Goal: Information Seeking & Learning: Learn about a topic

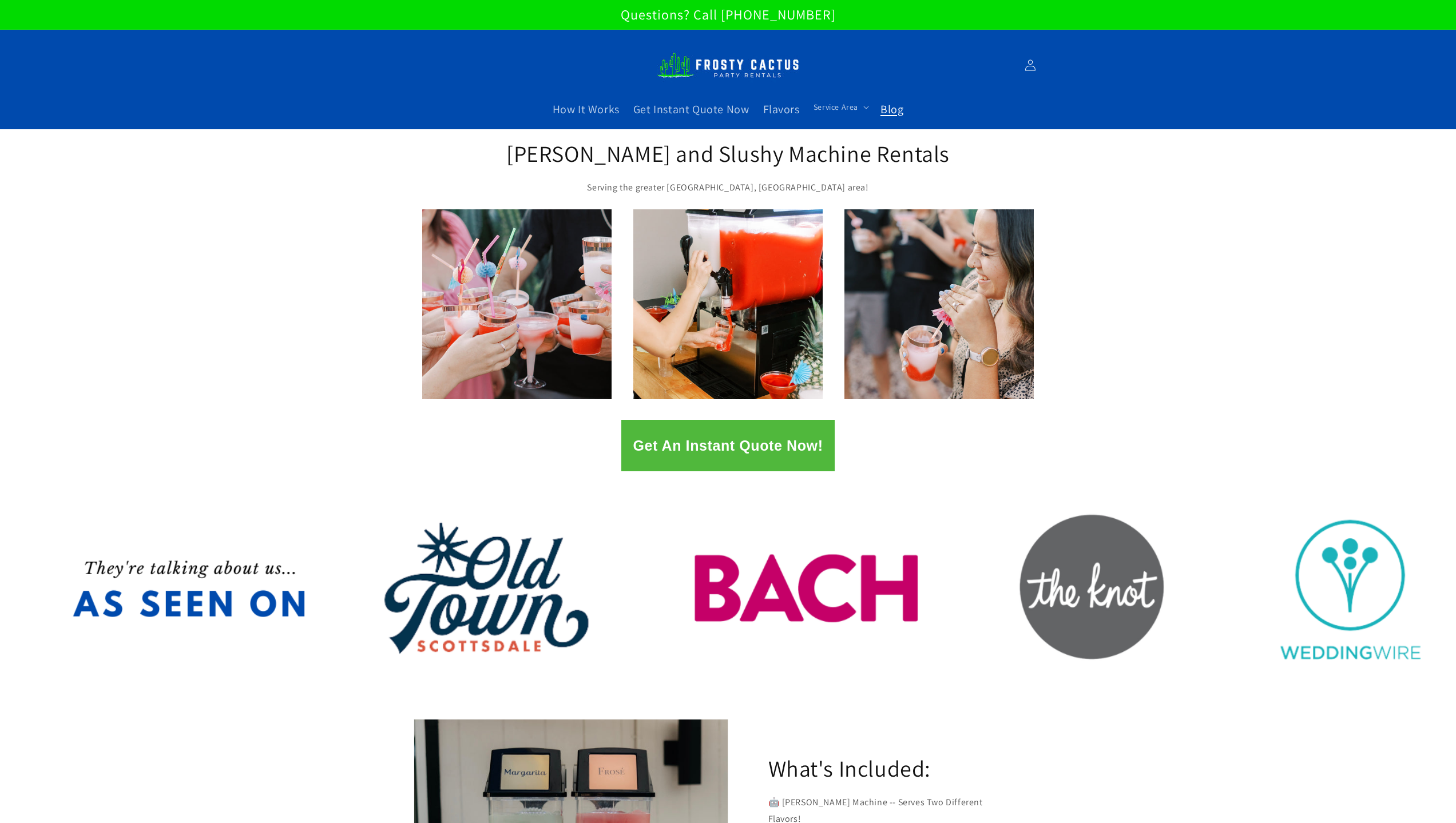
click at [884, 107] on span "Blog" at bounding box center [891, 109] width 23 height 15
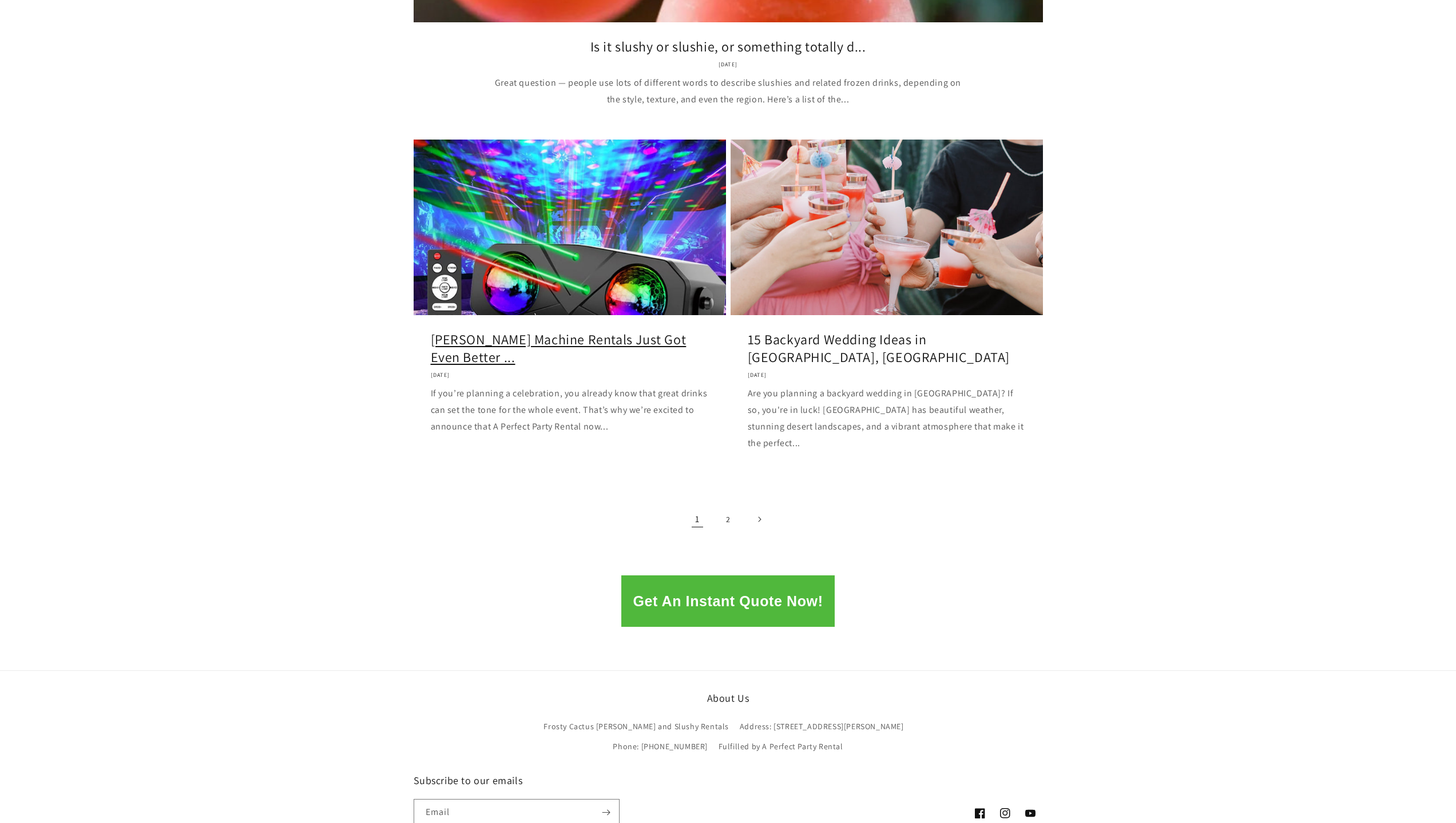
click at [587, 330] on link "Margarita Machine Rentals Just Got Even Better ..." at bounding box center [570, 348] width 278 height 35
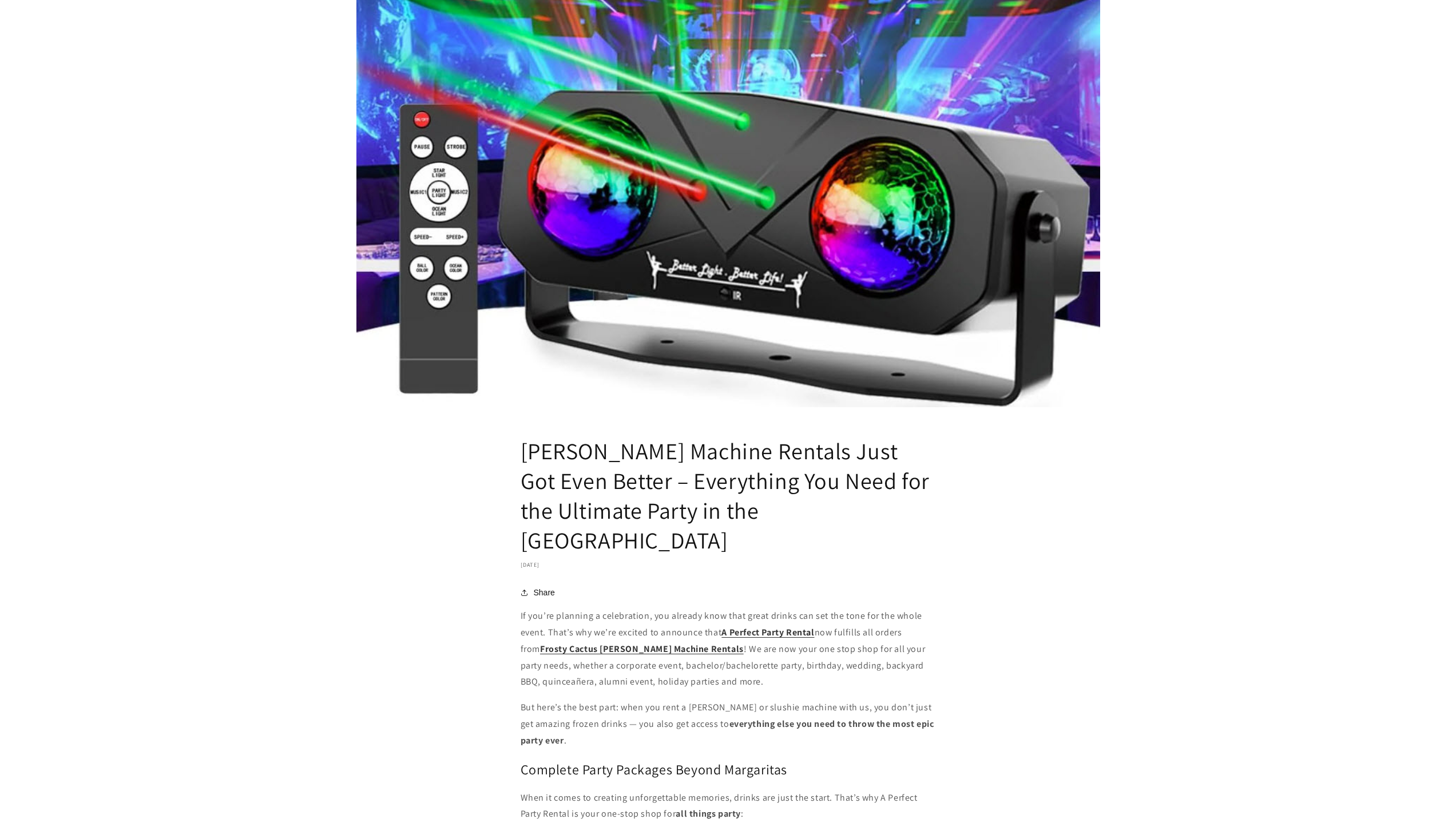
scroll to position [457, 0]
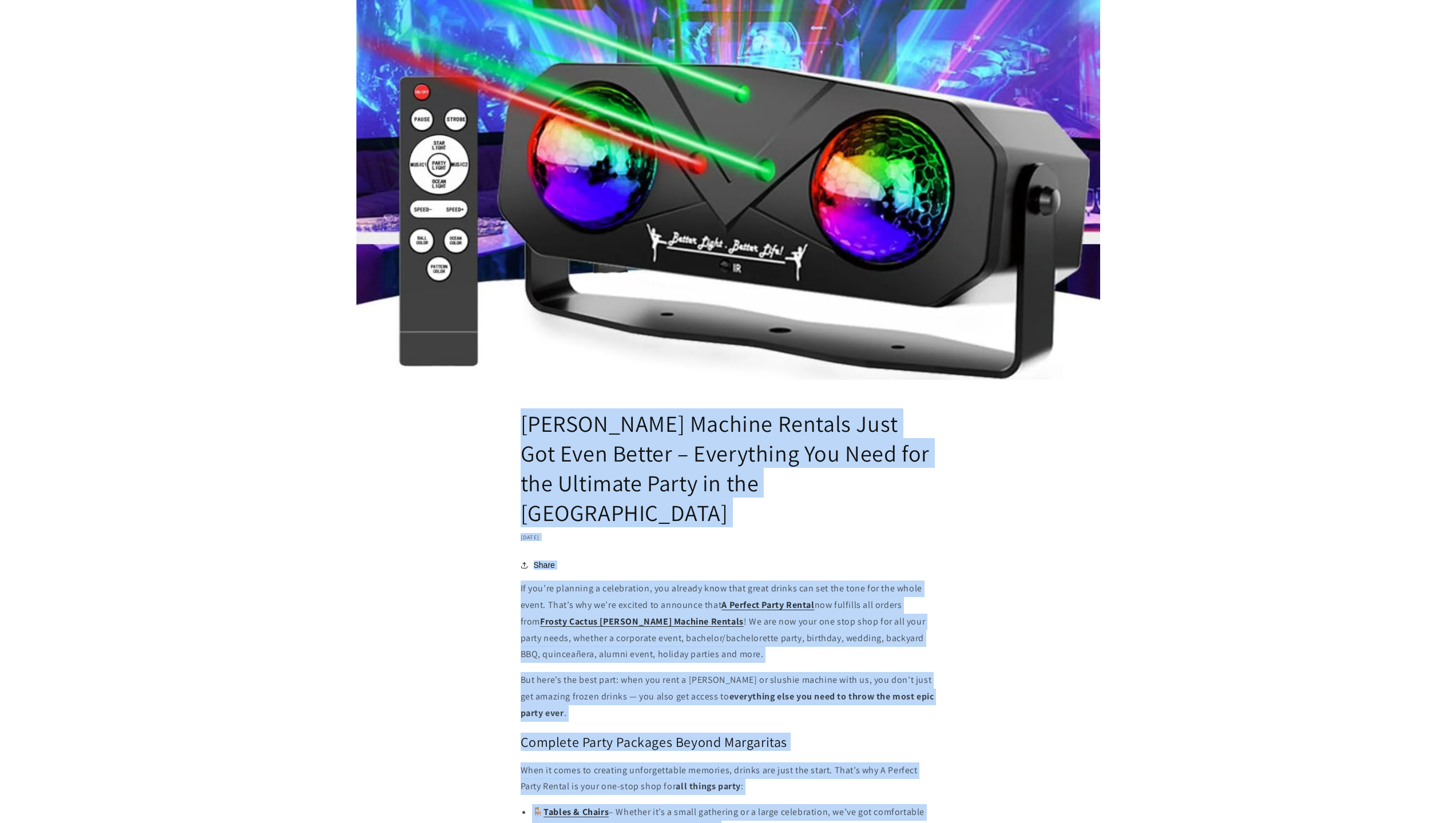
drag, startPoint x: 724, startPoint y: 636, endPoint x: 522, endPoint y: 435, distance: 285.0
click at [522, 435] on article "Margarita Machine Rentals Just Got Even Better – Everything You Need for the Ul…" at bounding box center [728, 483] width 1456 height 1623
copy article "Margarita Machine Rentals Just Got Even Better – Everything You Need for the Ul…"
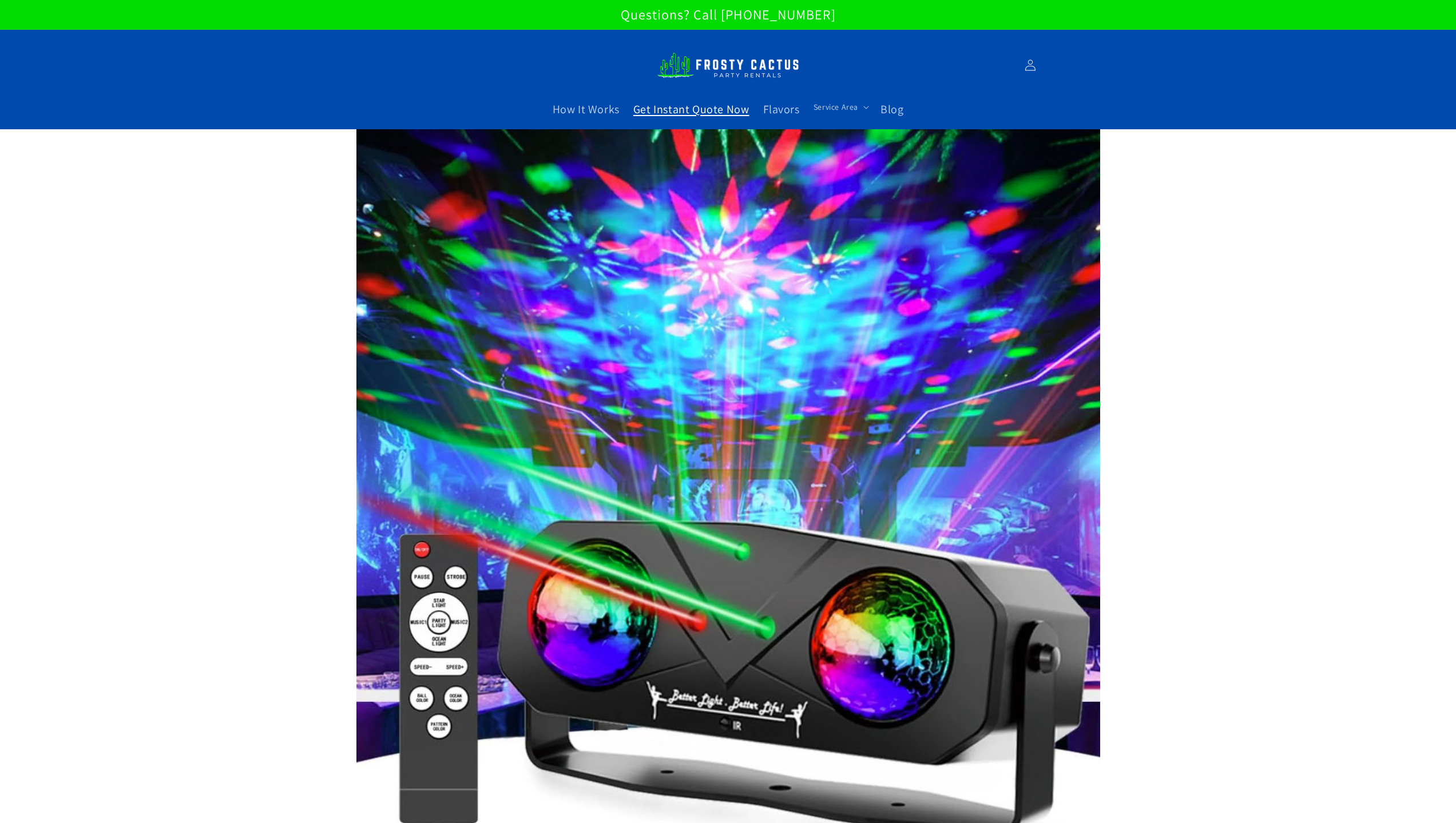
click at [698, 110] on span "Get Instant Quote Now" at bounding box center [691, 109] width 116 height 15
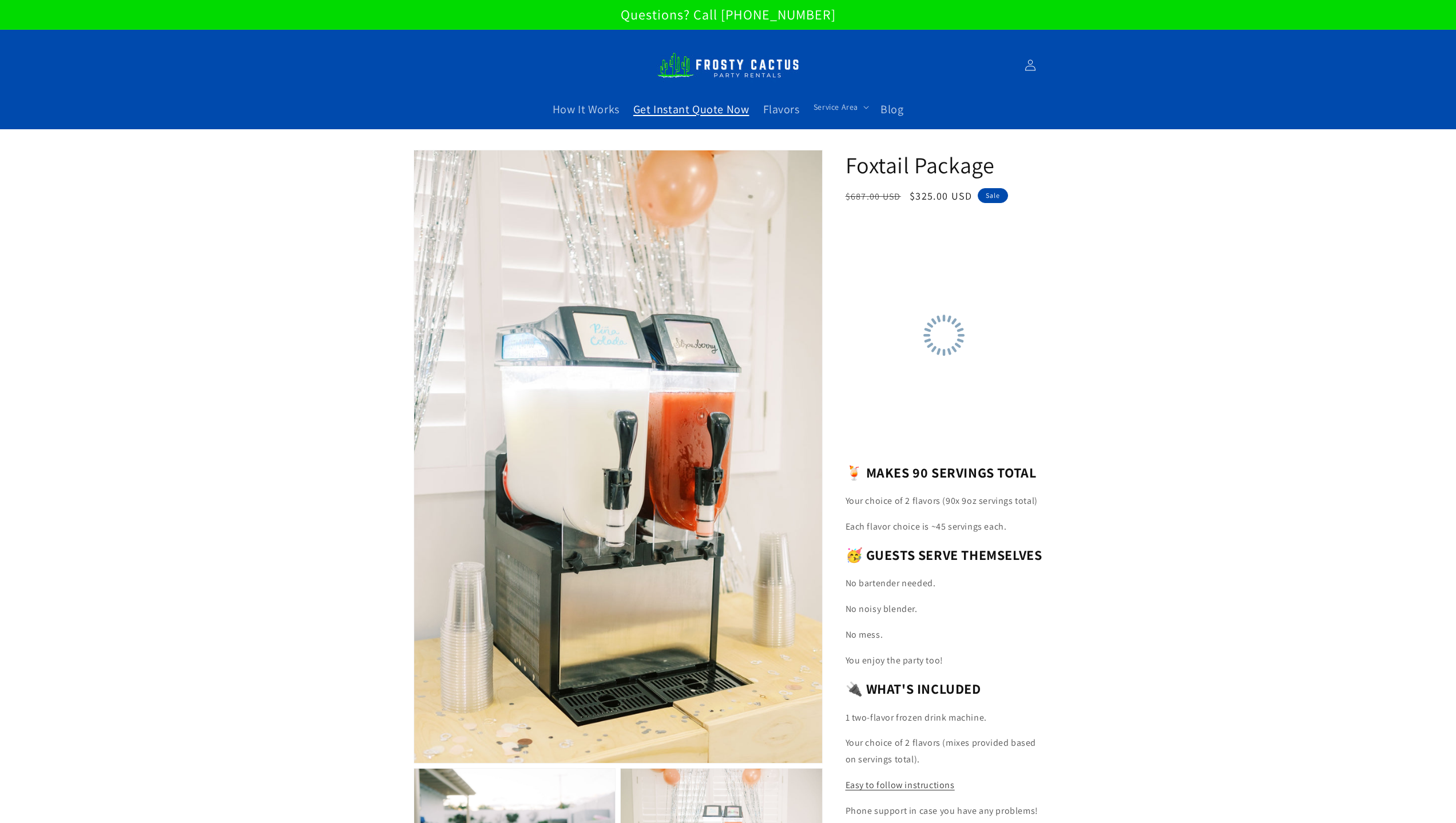
click at [734, 99] on link "Get Instant Quote Now" at bounding box center [691, 109] width 130 height 29
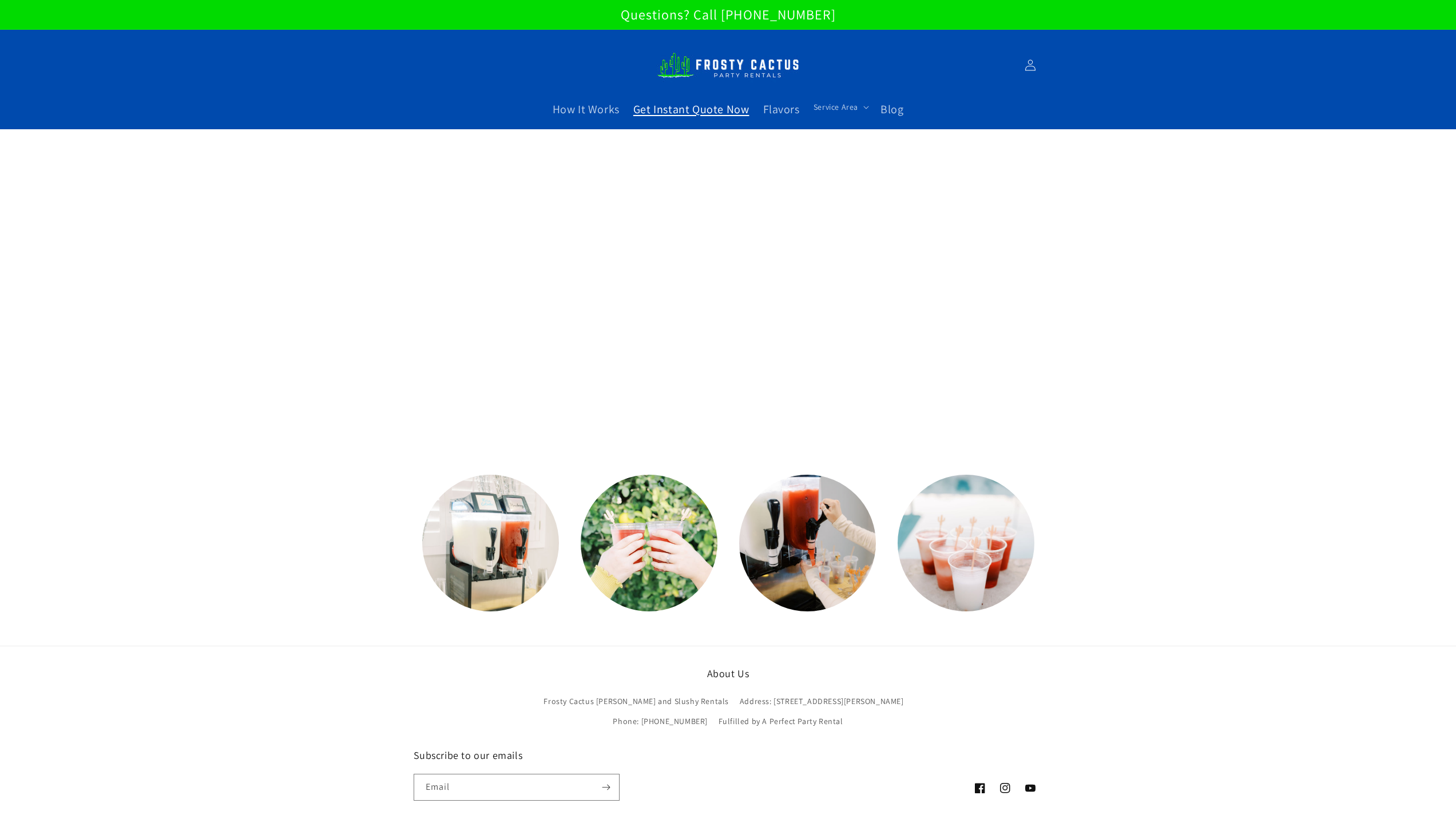
click at [700, 60] on img at bounding box center [728, 66] width 143 height 39
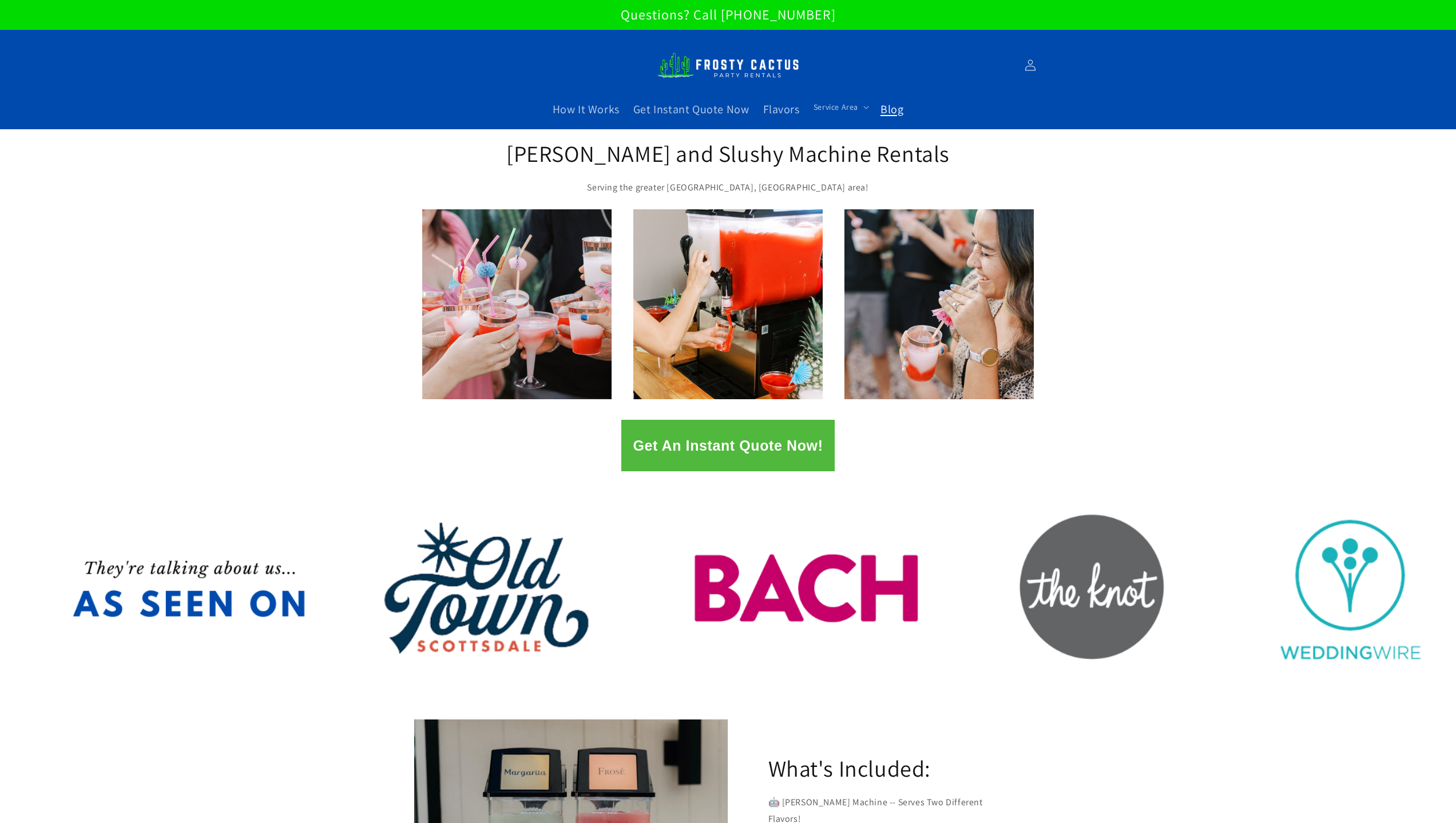
click at [899, 114] on span "Blog" at bounding box center [891, 109] width 23 height 15
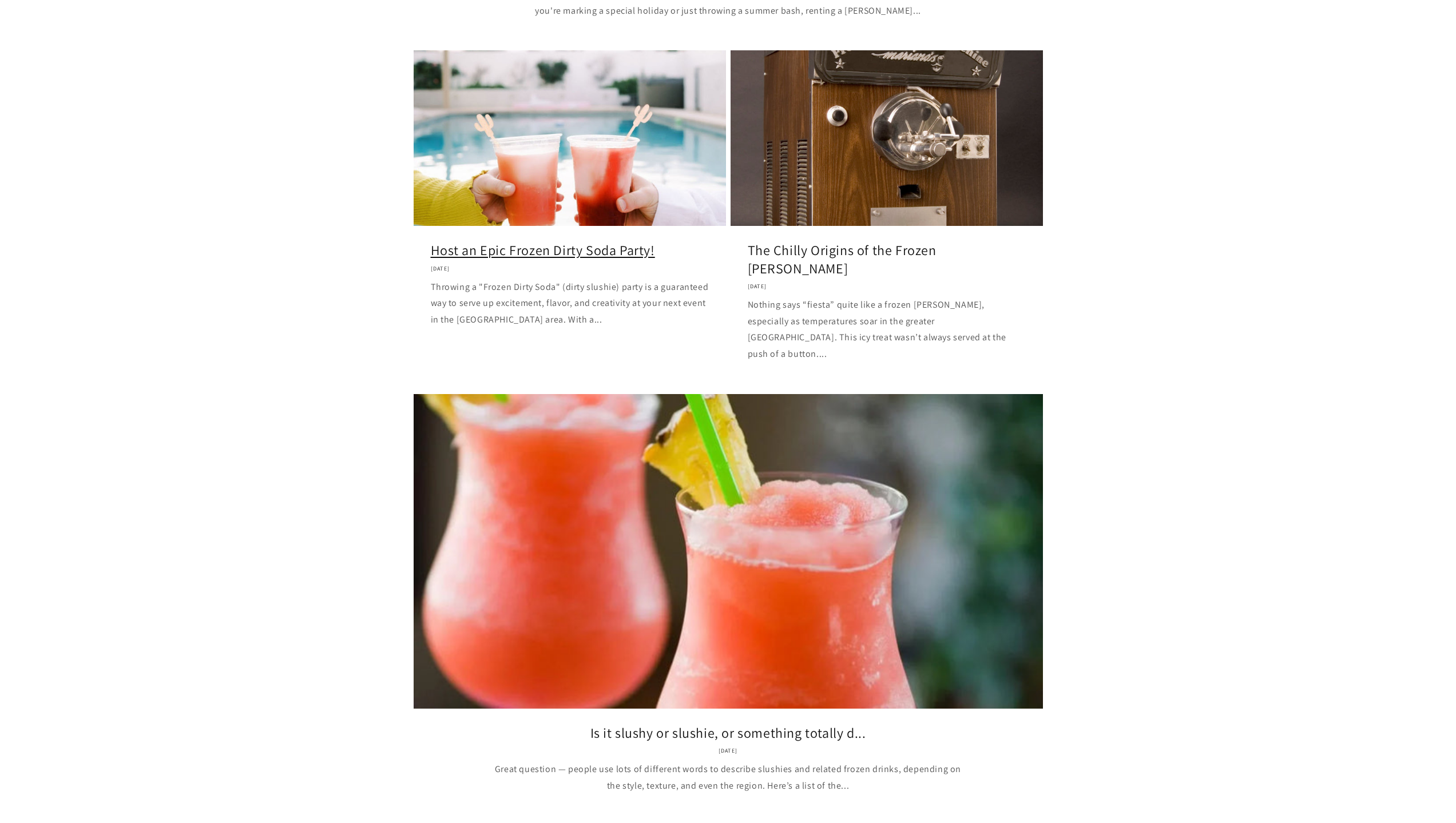
click at [583, 241] on link "Host an Epic Frozen Dirty Soda Party!" at bounding box center [570, 250] width 278 height 17
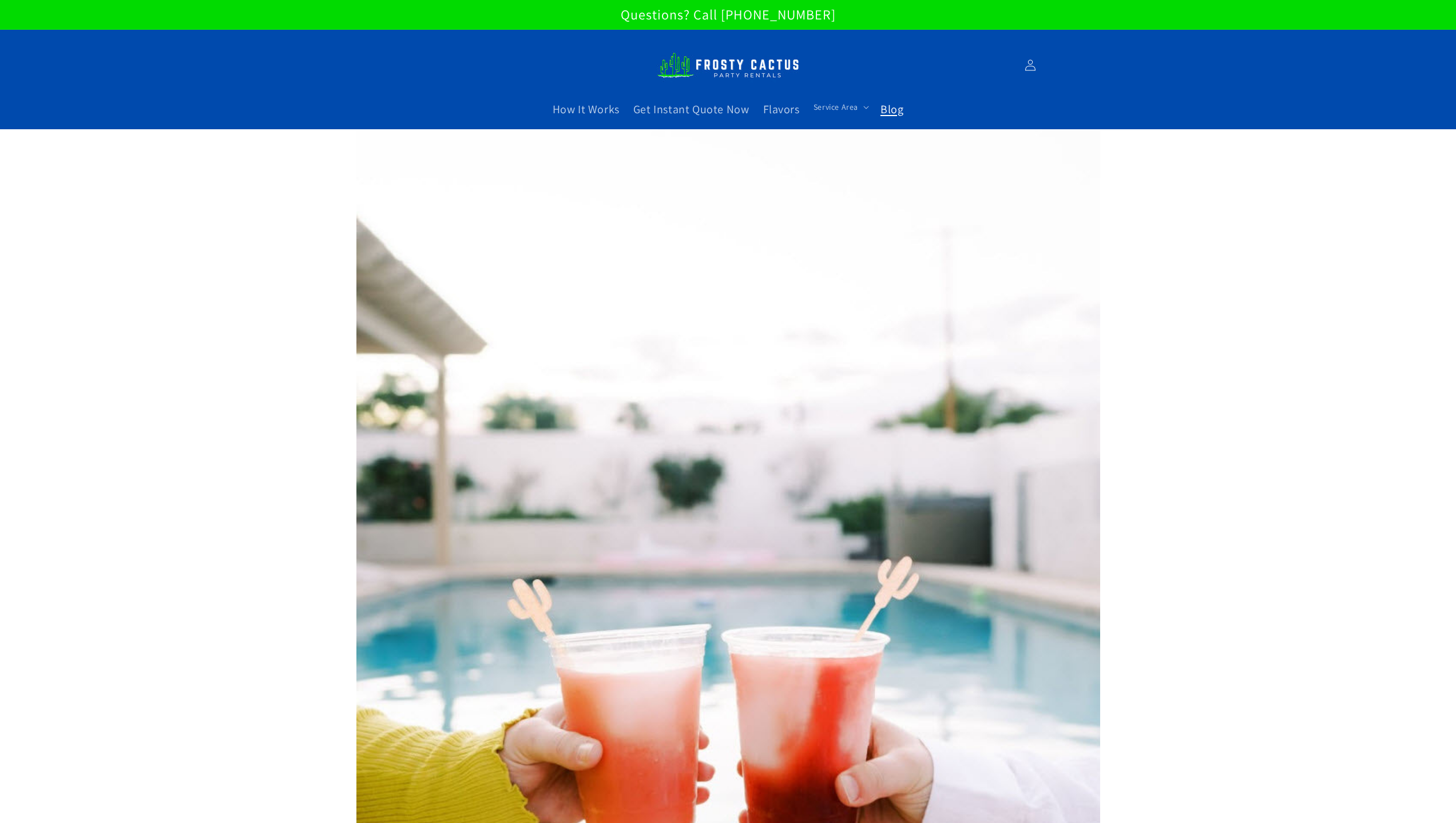
click at [885, 108] on span "Blog" at bounding box center [891, 109] width 23 height 15
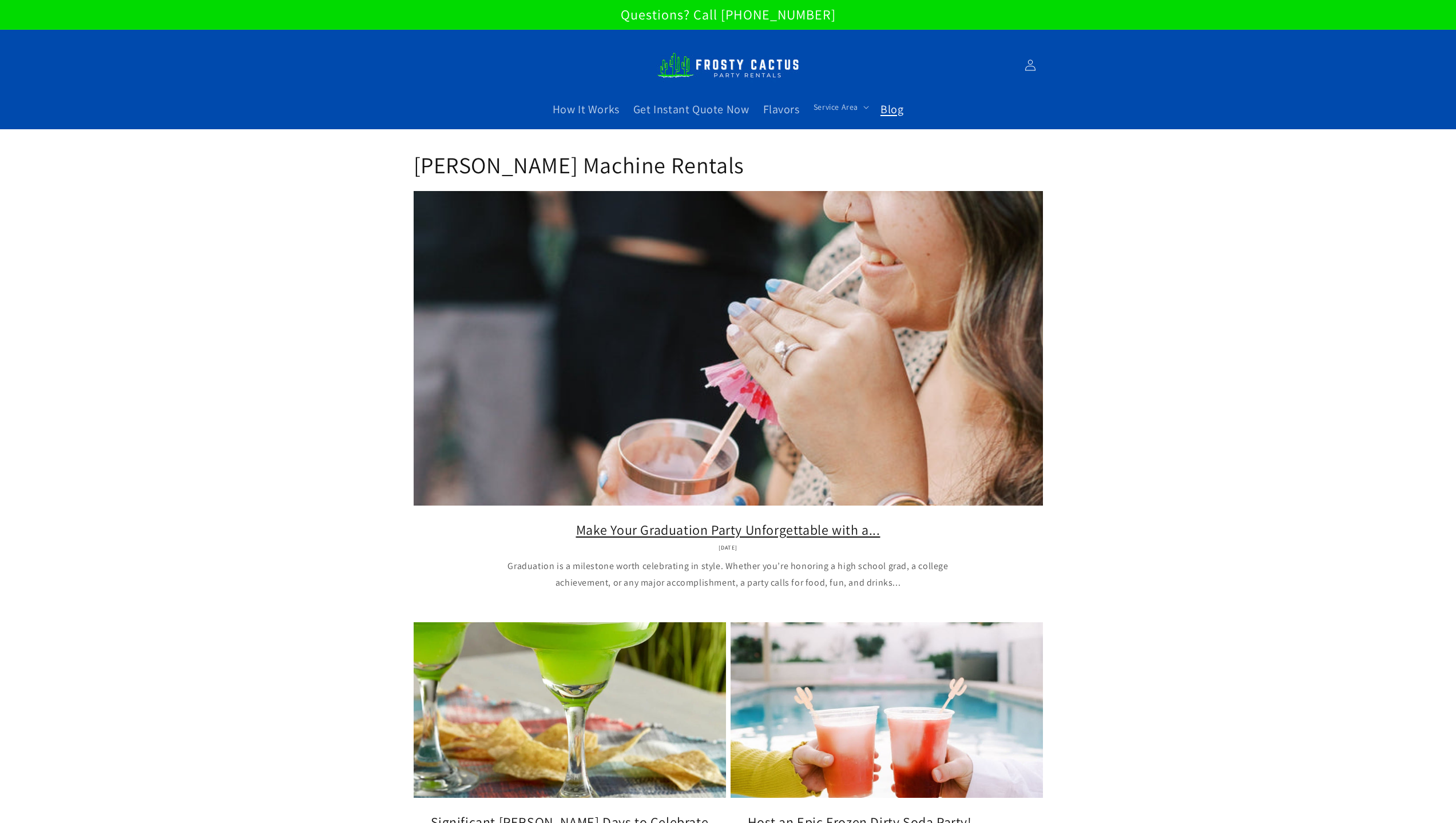
click at [866, 521] on link "Make Your Graduation Party Unforgettable with a..." at bounding box center [728, 529] width 595 height 17
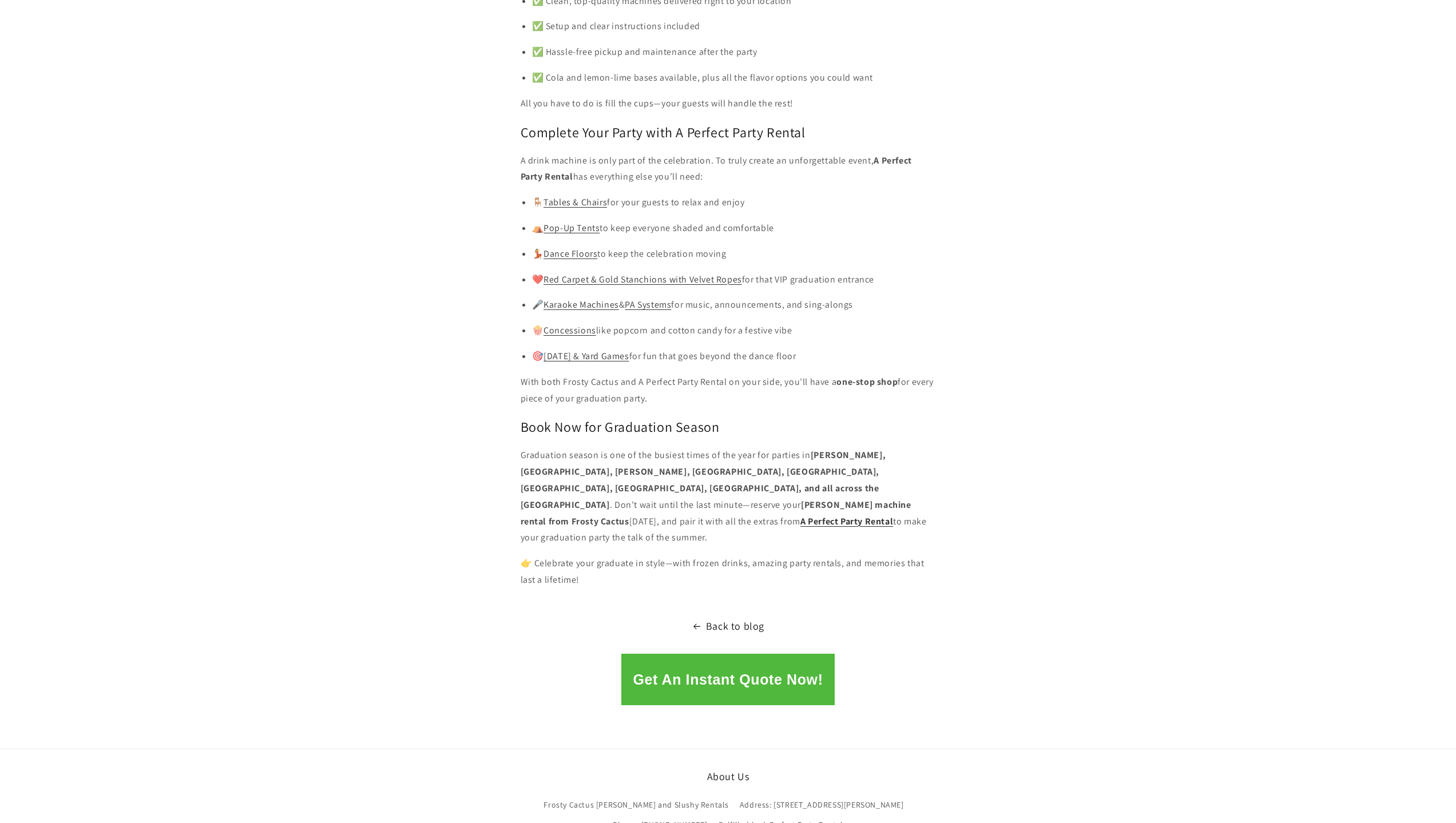
scroll to position [1961, 0]
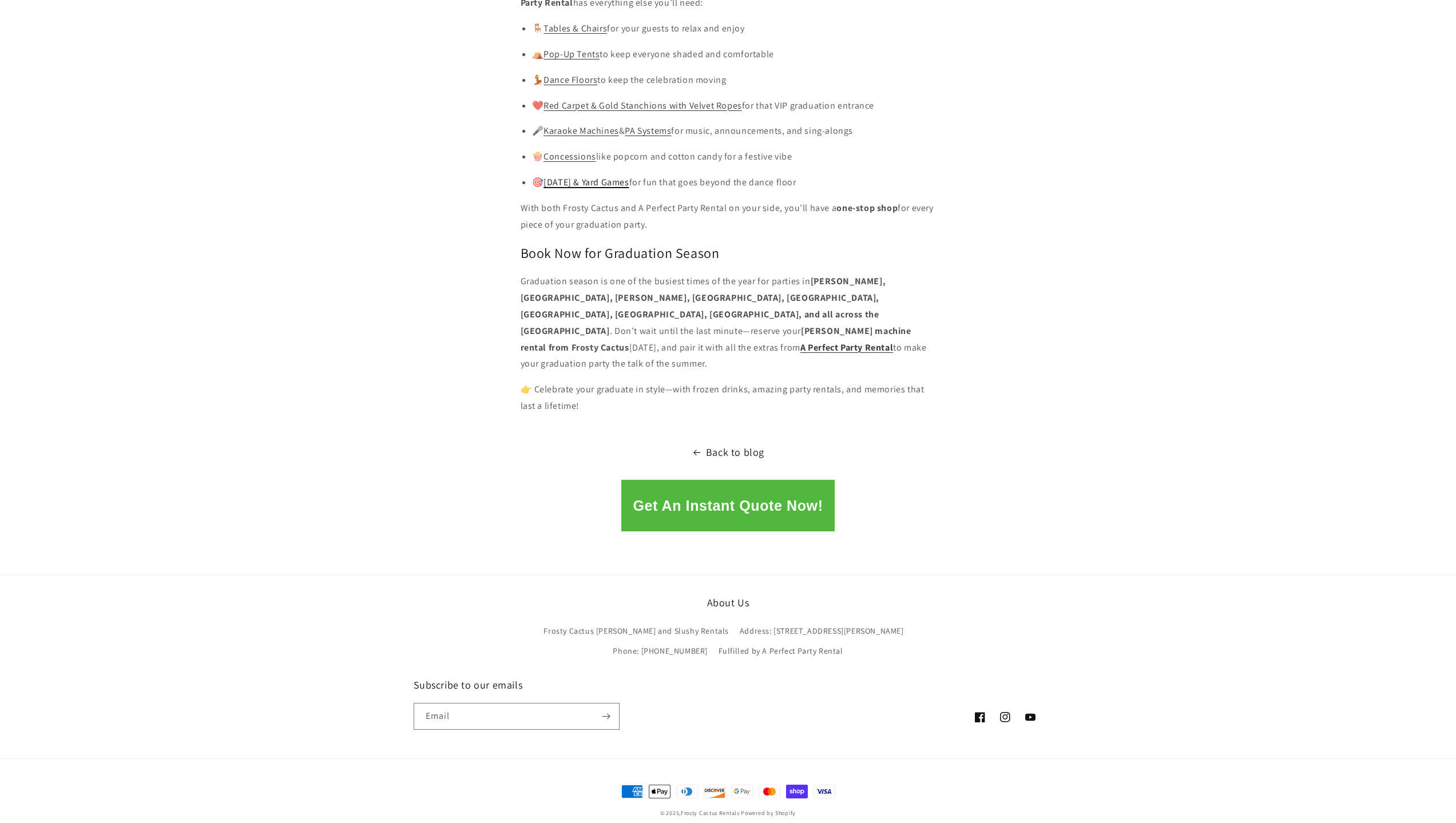
click at [608, 188] on link "[DATE] & Yard Games" at bounding box center [586, 182] width 85 height 12
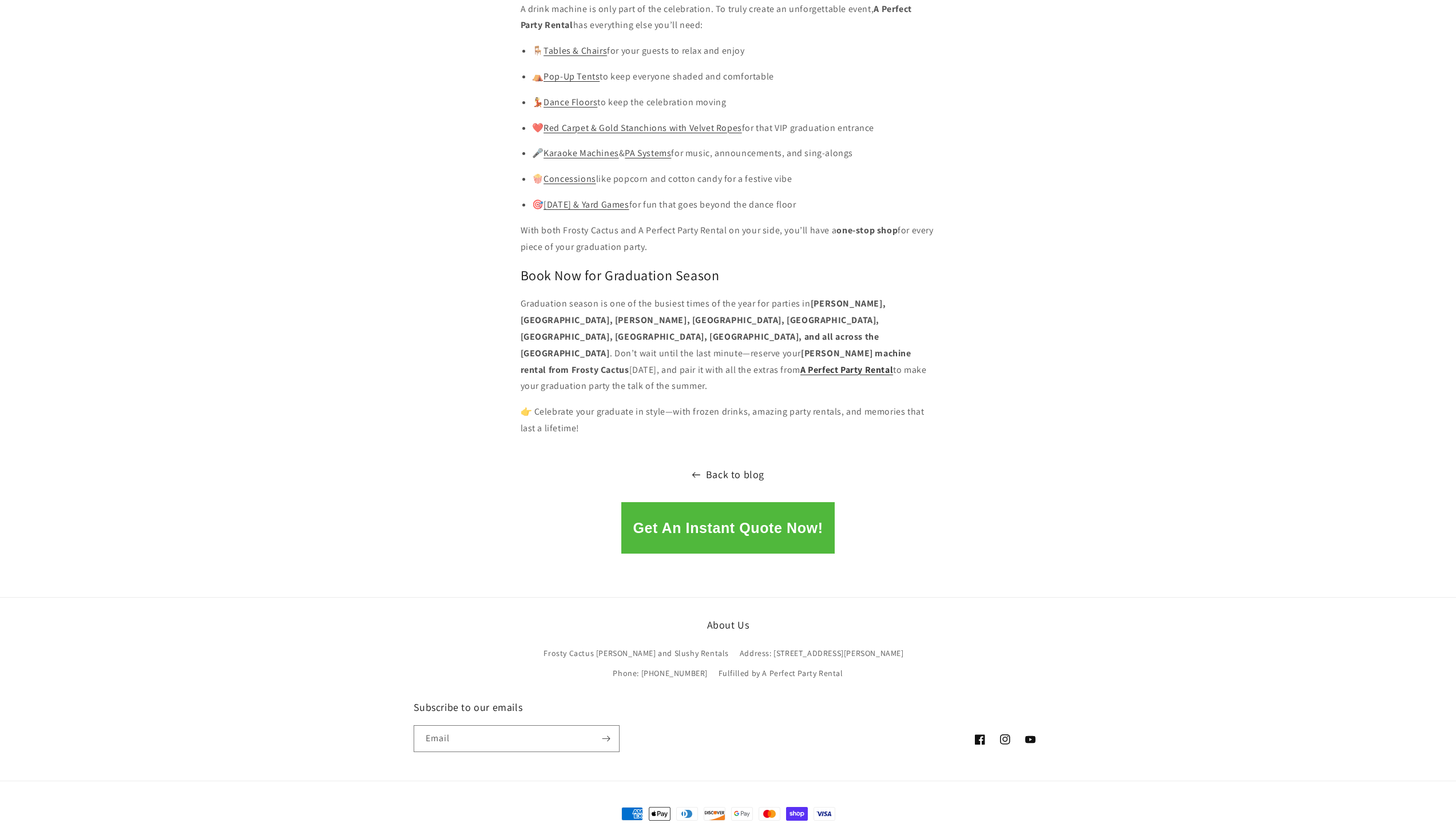
click at [716, 465] on link "Back to blog" at bounding box center [728, 474] width 1456 height 18
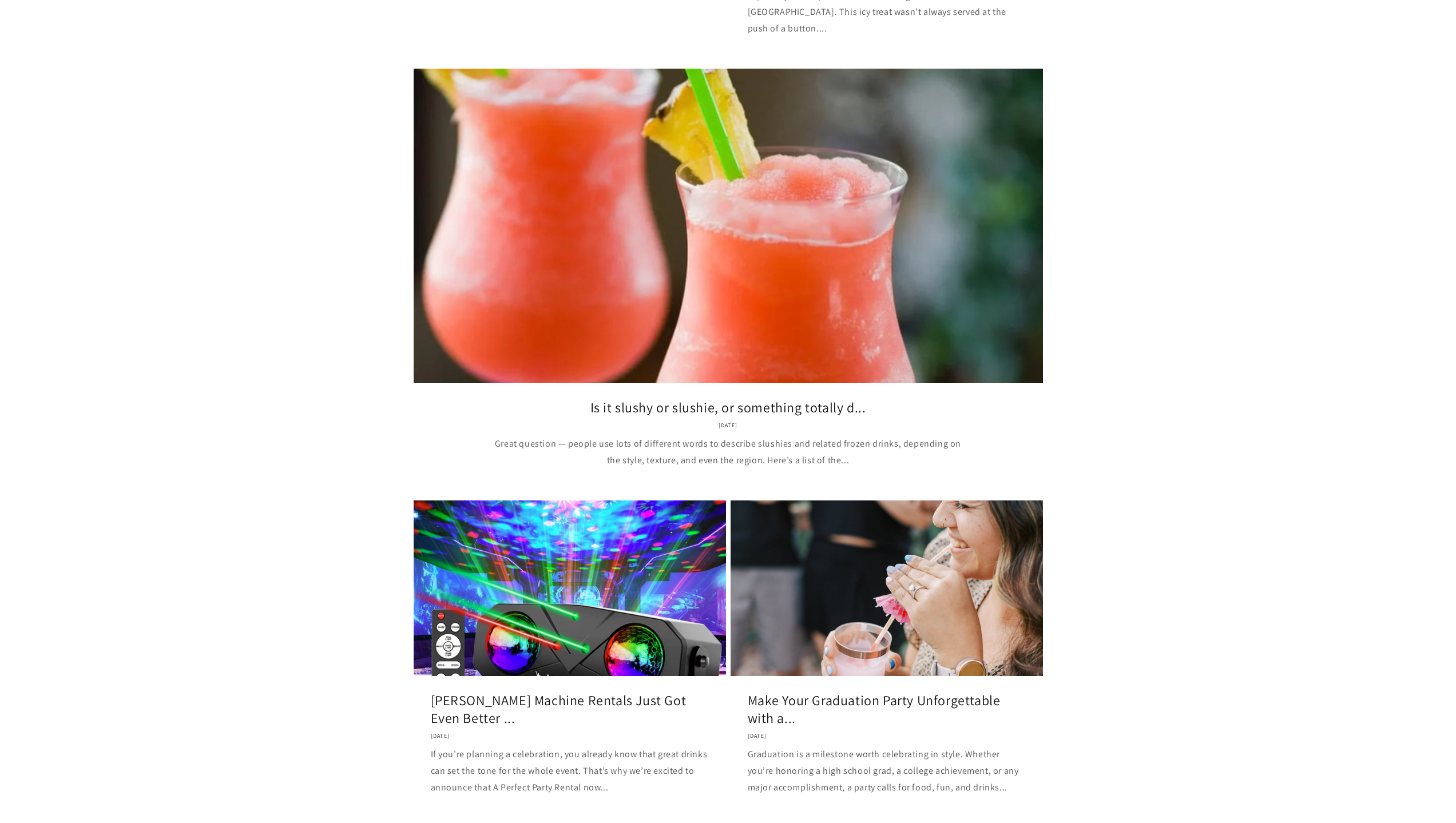
scroll to position [915, 0]
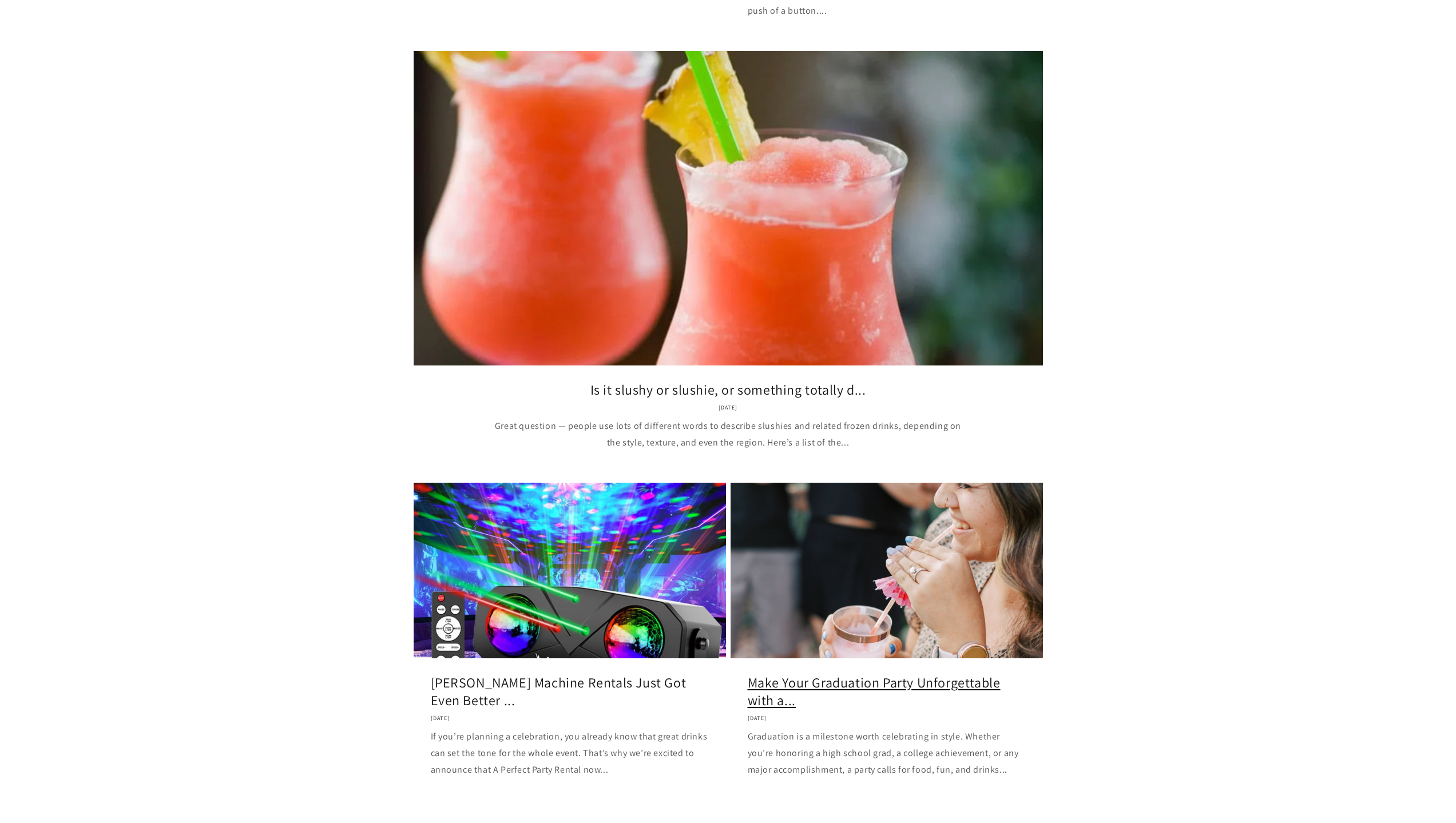
click at [916, 674] on link "Make Your Graduation Party Unforgettable with a..." at bounding box center [887, 691] width 278 height 35
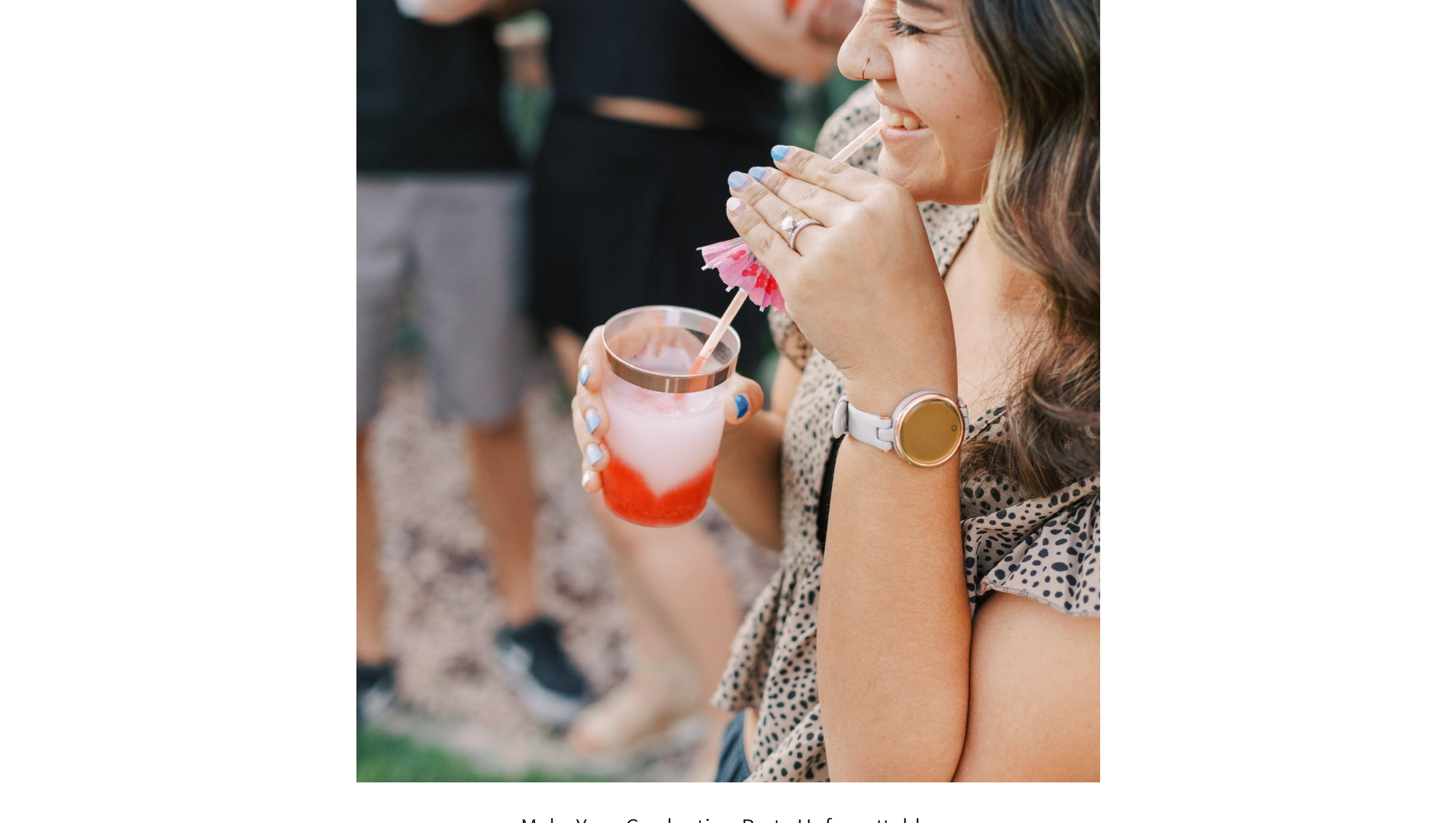
scroll to position [514, 0]
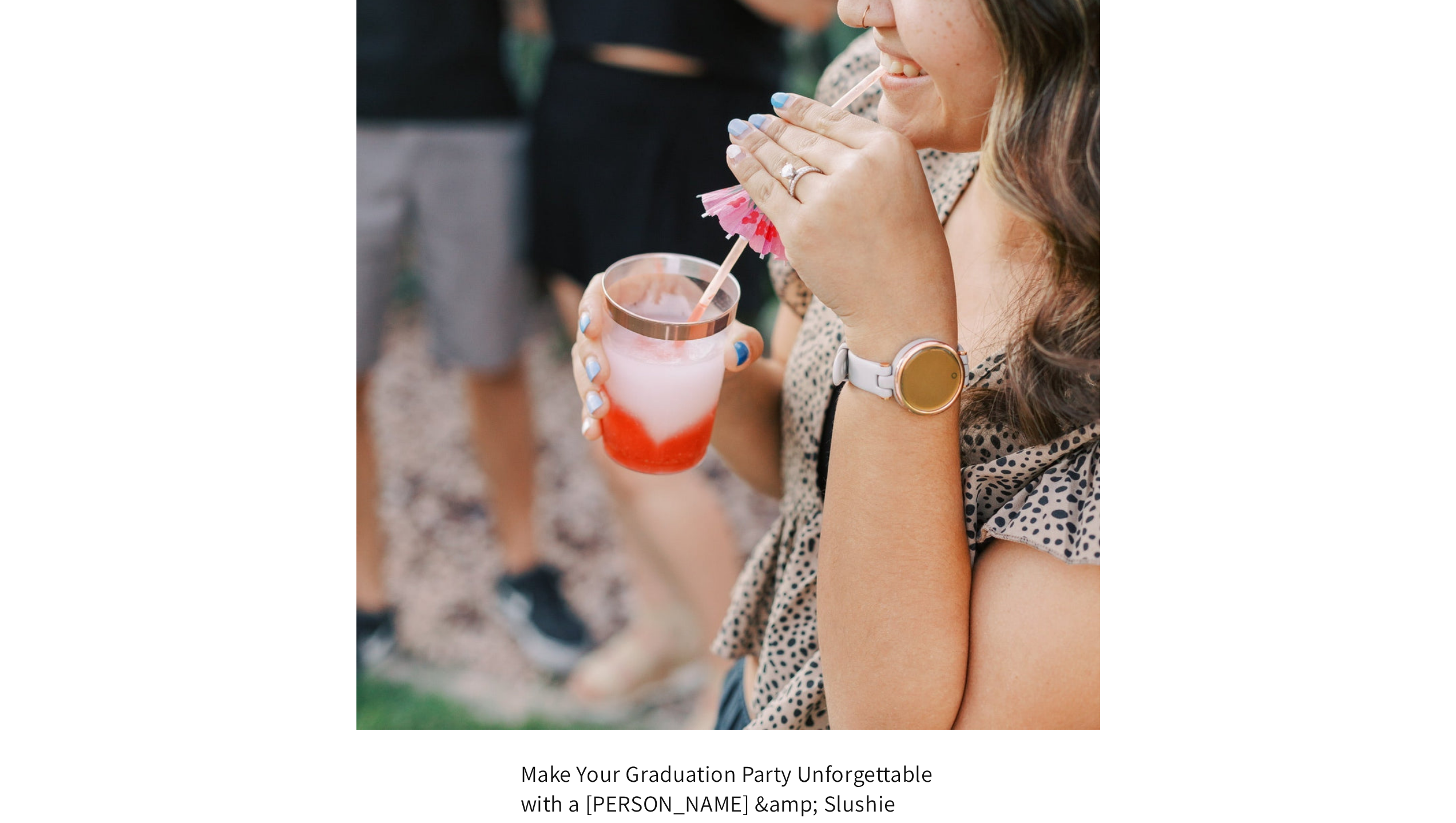
click at [1150, 432] on article "Make Your Graduation Party Unforgettable with a [PERSON_NAME] &amp; Slushie Mac…" at bounding box center [728, 760] width 1456 height 2292
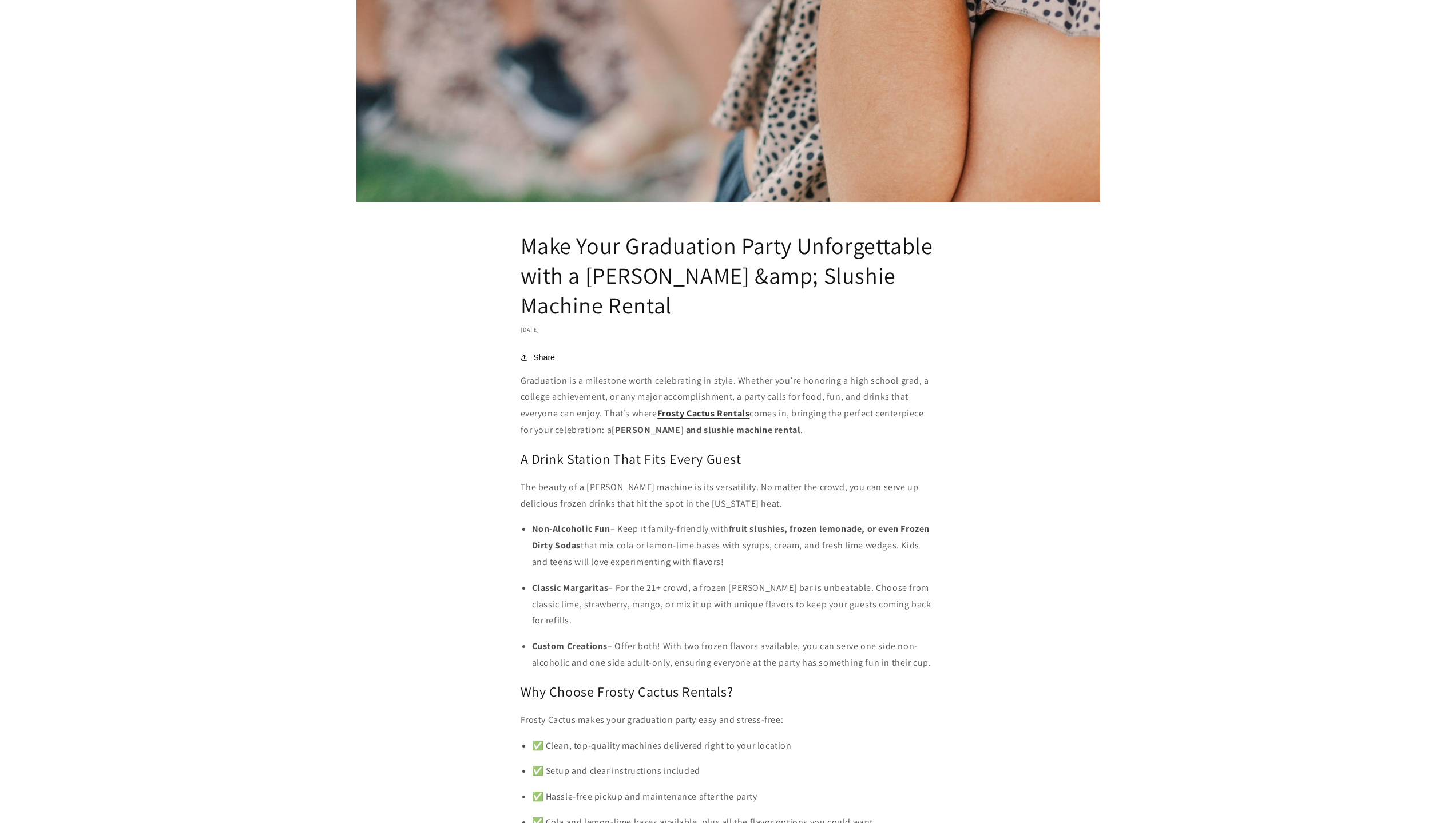
scroll to position [1144, 0]
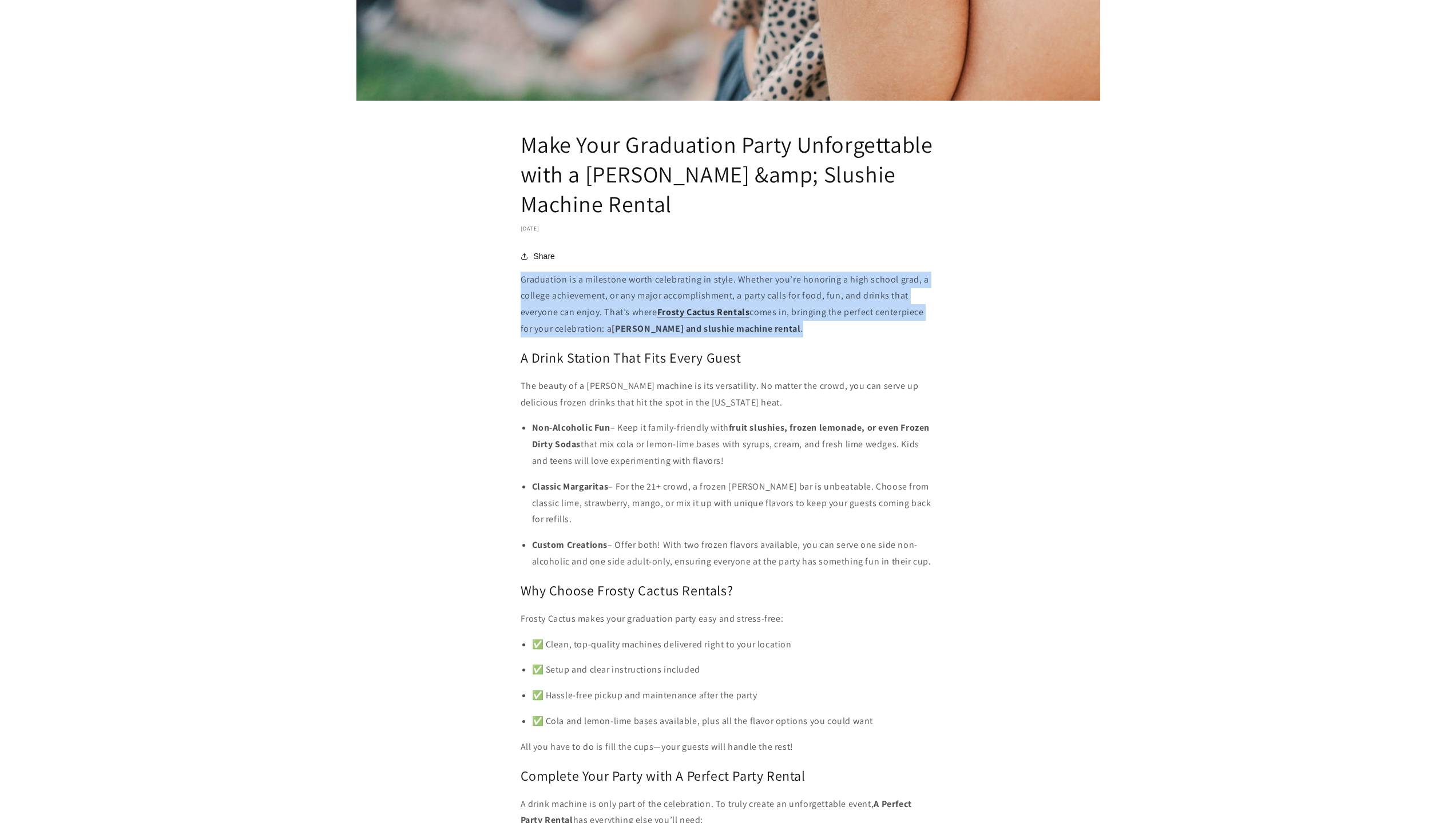
drag, startPoint x: 785, startPoint y: 327, endPoint x: 506, endPoint y: 280, distance: 282.9
click at [506, 280] on article "Make Your Graduation Party Unforgettable with a [PERSON_NAME] &amp; Slushie Mac…" at bounding box center [728, 132] width 1456 height 2292
copy p "Graduation is a milestone worth celebrating in style. Whether you’re honoring a…"
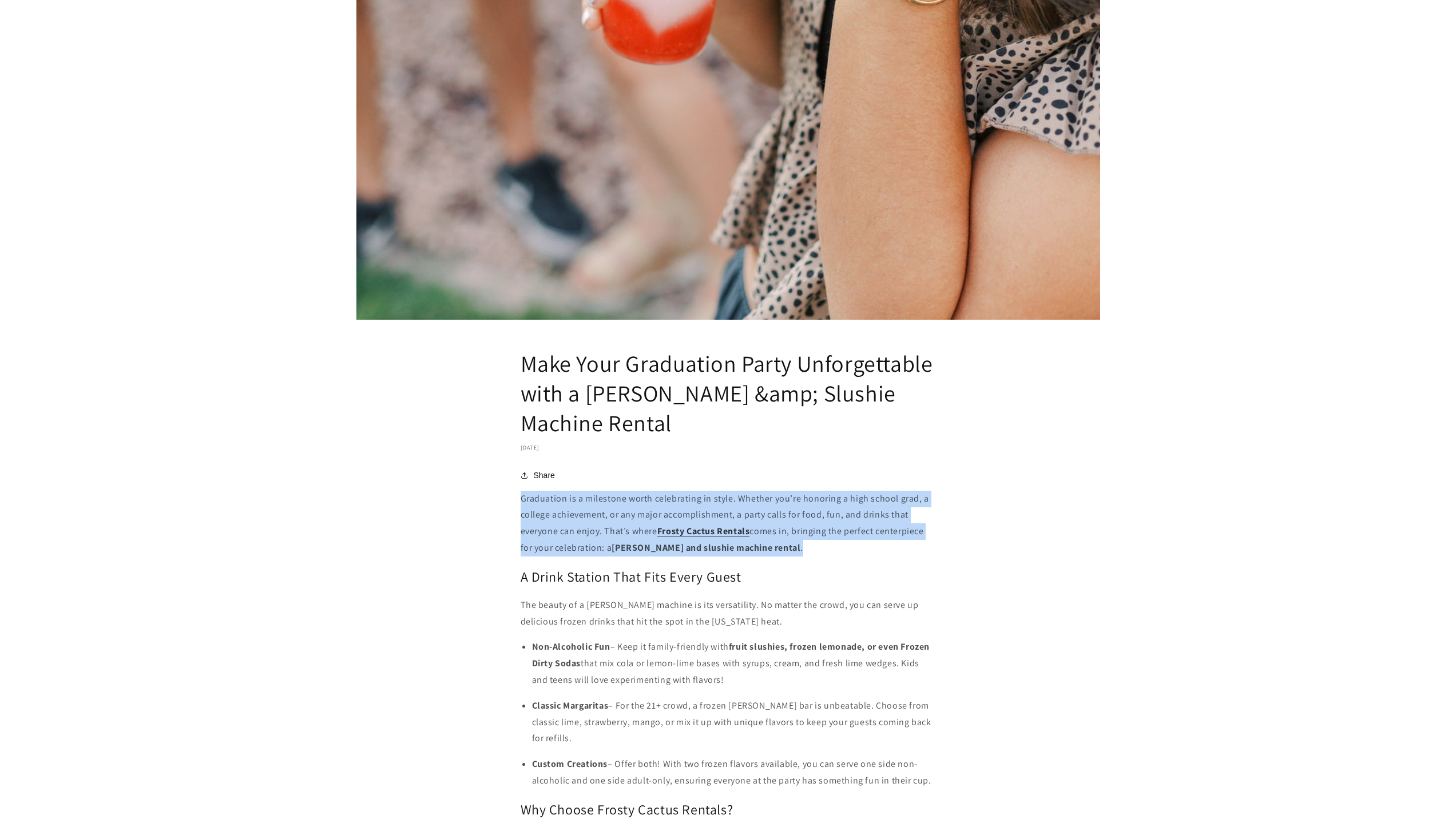
scroll to position [572, 0]
